Goal: Task Accomplishment & Management: Manage account settings

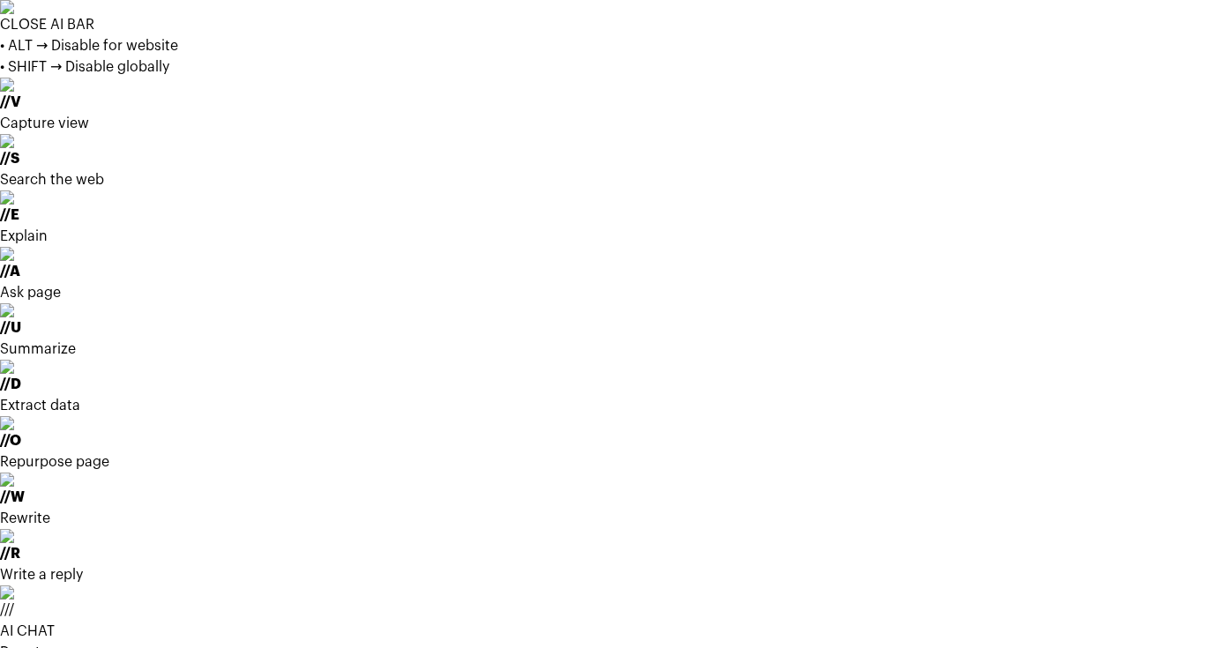
scroll to position [310, 0]
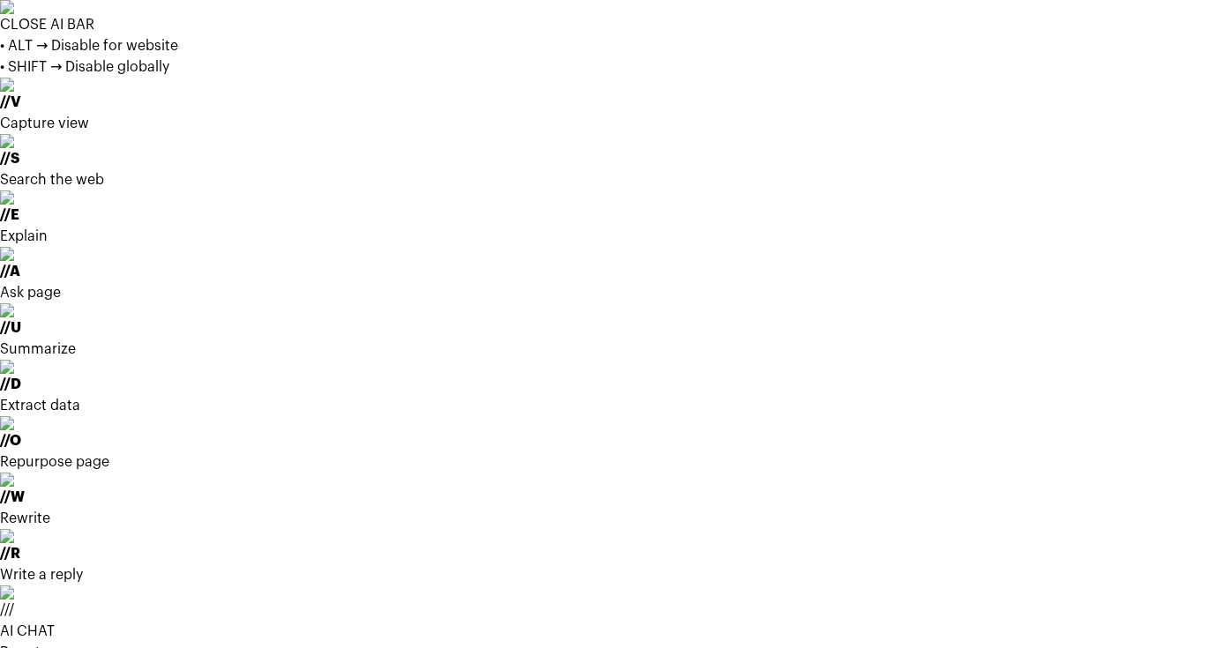
scroll to position [34, 0]
